Goal: Information Seeking & Learning: Learn about a topic

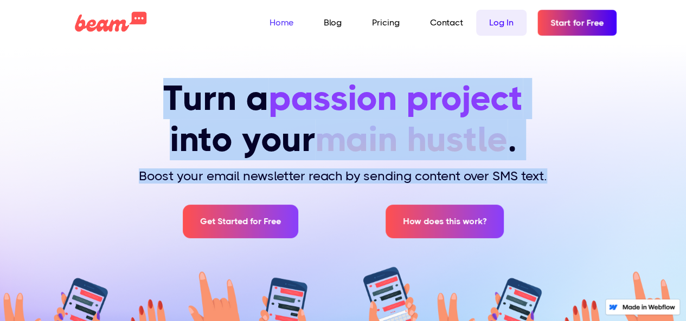
drag, startPoint x: 146, startPoint y: 113, endPoint x: 554, endPoint y: 164, distance: 410.7
click at [554, 164] on div "Turn a passion project into your main hustle . Boost your email newsletter reac…" at bounding box center [343, 166] width 660 height 176
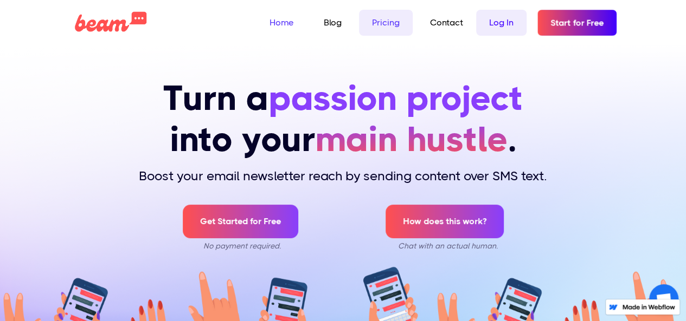
click at [379, 20] on link "Pricing" at bounding box center [386, 23] width 54 height 26
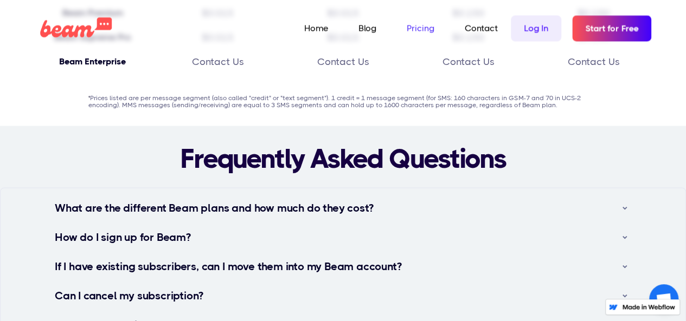
scroll to position [922, 0]
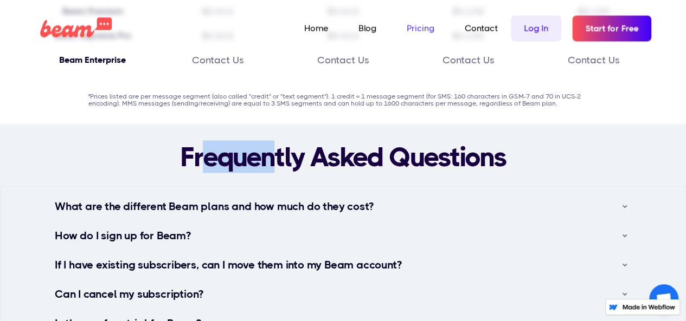
drag, startPoint x: 222, startPoint y: 156, endPoint x: 344, endPoint y: 170, distance: 123.3
click at [335, 170] on h2 "Frequently Asked Questions" at bounding box center [343, 156] width 326 height 33
click at [315, 186] on div "What are the different Beam plans and how much do they cost? 💬 Beam Starter: $0…" at bounding box center [343, 200] width 576 height 29
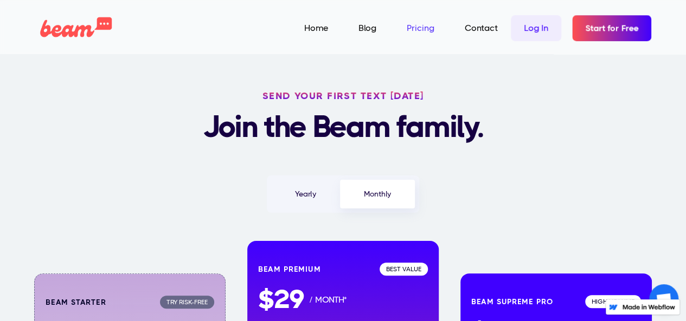
scroll to position [0, 0]
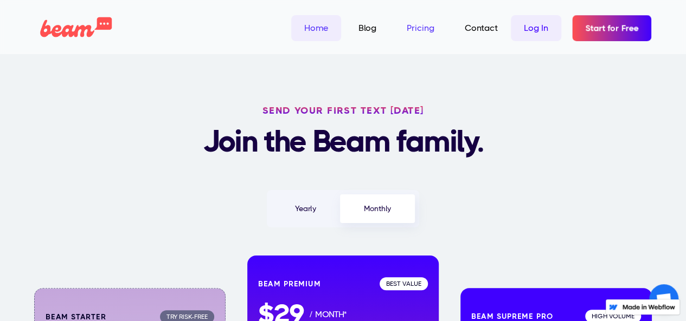
click at [319, 36] on link "Home" at bounding box center [316, 28] width 50 height 26
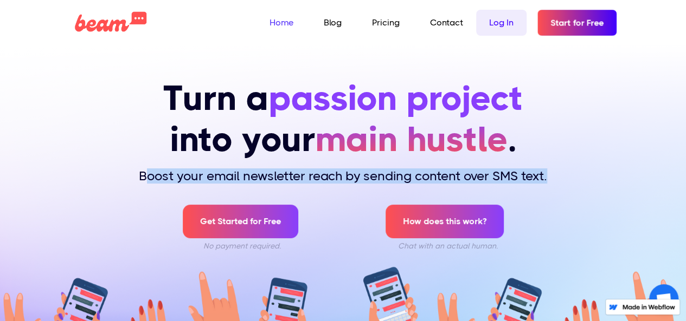
drag, startPoint x: 144, startPoint y: 184, endPoint x: 587, endPoint y: 160, distance: 442.9
click at [587, 160] on div "Turn a passion project into your main hustle . Boost your email newsletter reac…" at bounding box center [343, 166] width 660 height 176
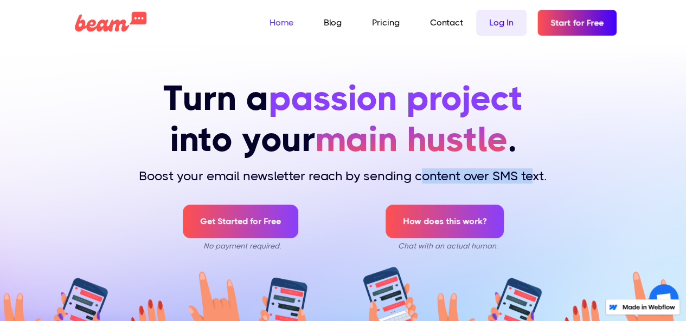
drag, startPoint x: 420, startPoint y: 170, endPoint x: 534, endPoint y: 173, distance: 114.4
click at [534, 173] on h2 "Boost your email newsletter reach by sending content over SMS text." at bounding box center [343, 175] width 408 height 31
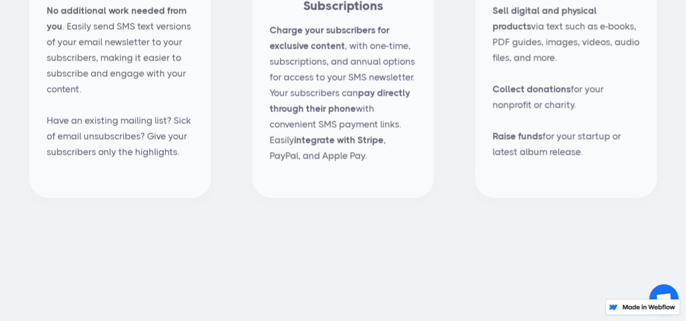
scroll to position [1193, 0]
